Goal: Navigation & Orientation: Find specific page/section

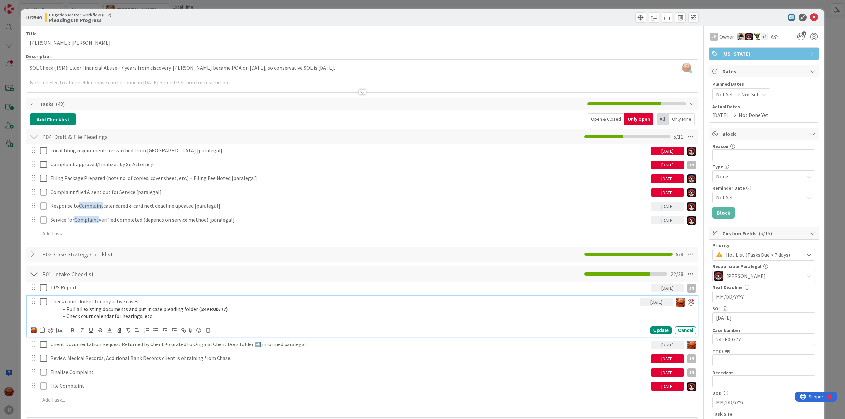
click at [15, 52] on div "ID 2940 Litigation Matter Workflow (FL2) Pleadings In Progress Title 15 / 128 […" at bounding box center [422, 209] width 845 height 419
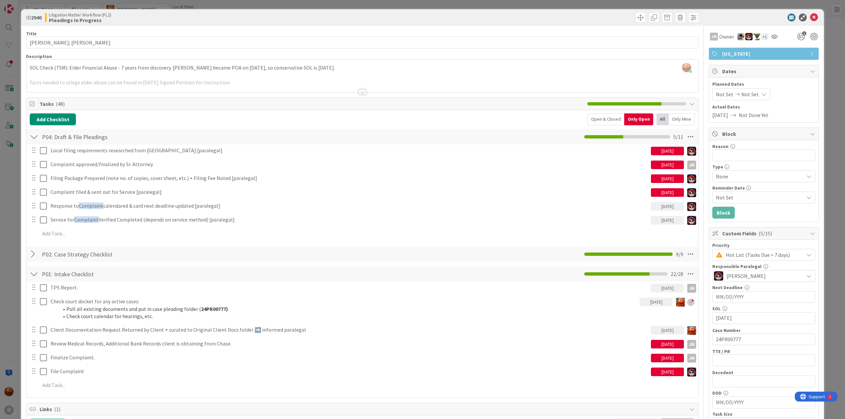
click at [11, 12] on div "ID 2940 Litigation Matter Workflow (FL2) Pleadings In Progress Title 15 / 128 […" at bounding box center [422, 209] width 845 height 419
click at [810, 17] on icon at bounding box center [814, 18] width 8 height 8
click at [827, 27] on div "ID 2940 Litigation Matter Workflow (FL2) Pleadings In Progress Title 15 / 128 […" at bounding box center [422, 209] width 845 height 419
click at [182, 7] on div "ID 2940 Litigation Matter Workflow (FL2) Pleadings In Progress Title 15 / 128 F…" at bounding box center [422, 209] width 845 height 419
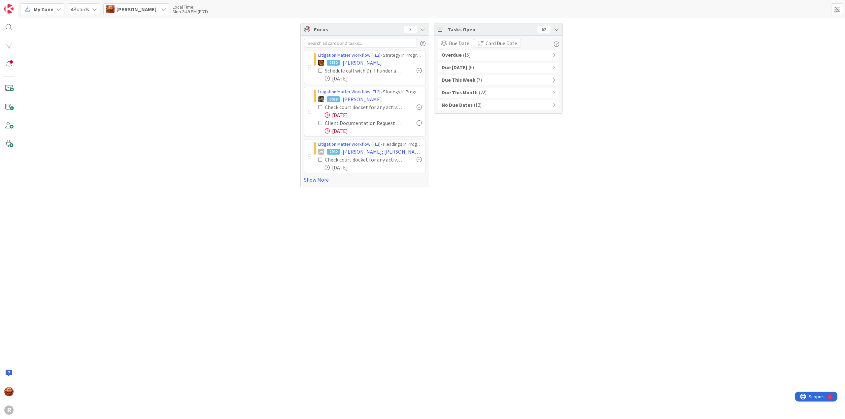
click at [44, 13] on span "My Zone" at bounding box center [44, 9] width 20 height 8
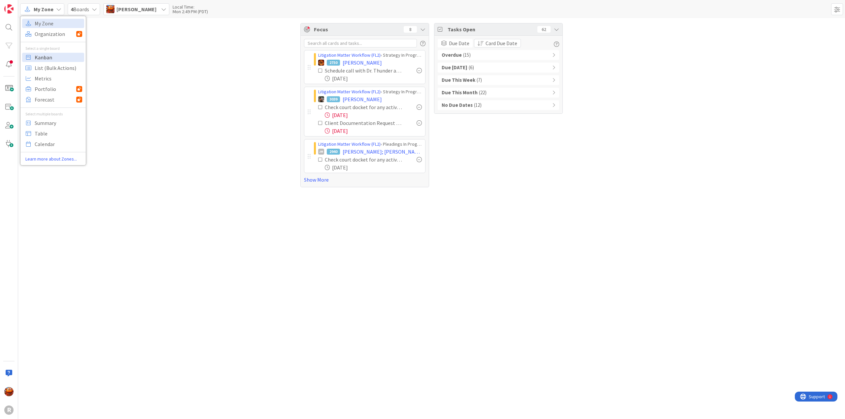
click at [45, 57] on span "Kanban" at bounding box center [59, 57] width 48 height 10
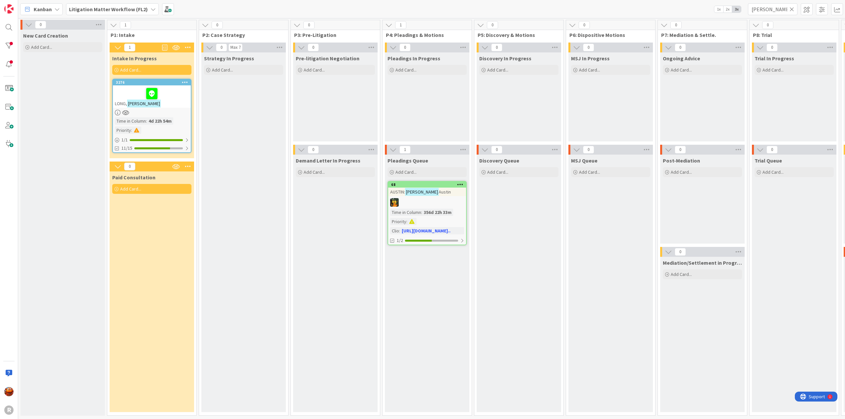
click at [162, 115] on div "3276 LONG, Kimberly Time in Column : 4d 22h 54m Priority : 1 / 1 11/15" at bounding box center [151, 116] width 79 height 74
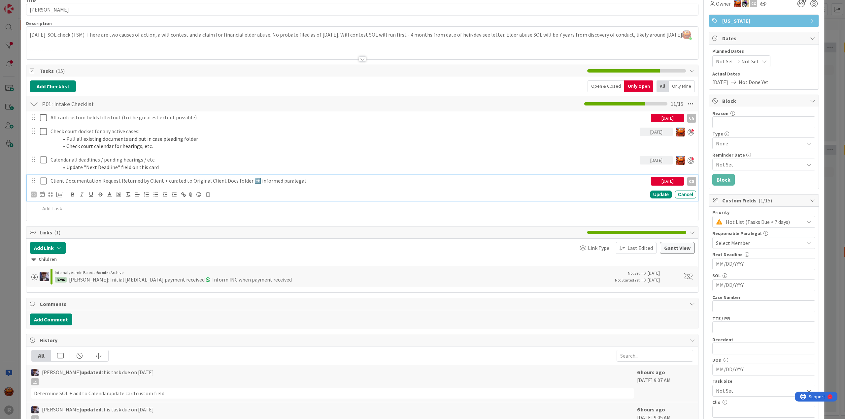
click at [151, 180] on p "Client Documentation Request Returned by Client + curated to Original Client Do…" at bounding box center [348, 181] width 597 height 8
click at [9, 142] on div "ID 3276 Litigation Matter Workflow (FL2) Intake In Progress Title 14 / 128 LONG…" at bounding box center [422, 209] width 845 height 419
